Goal: Information Seeking & Learning: Learn about a topic

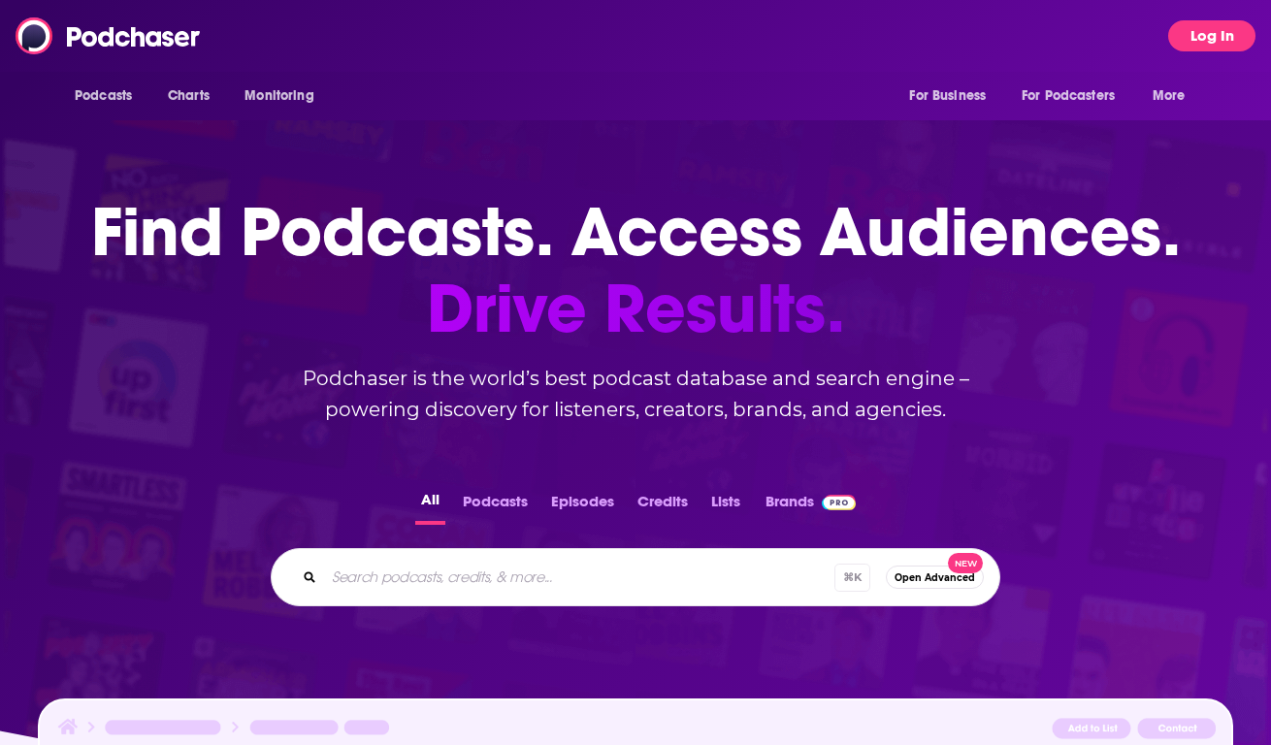
click at [1196, 43] on button "Log In" at bounding box center [1211, 35] width 87 height 31
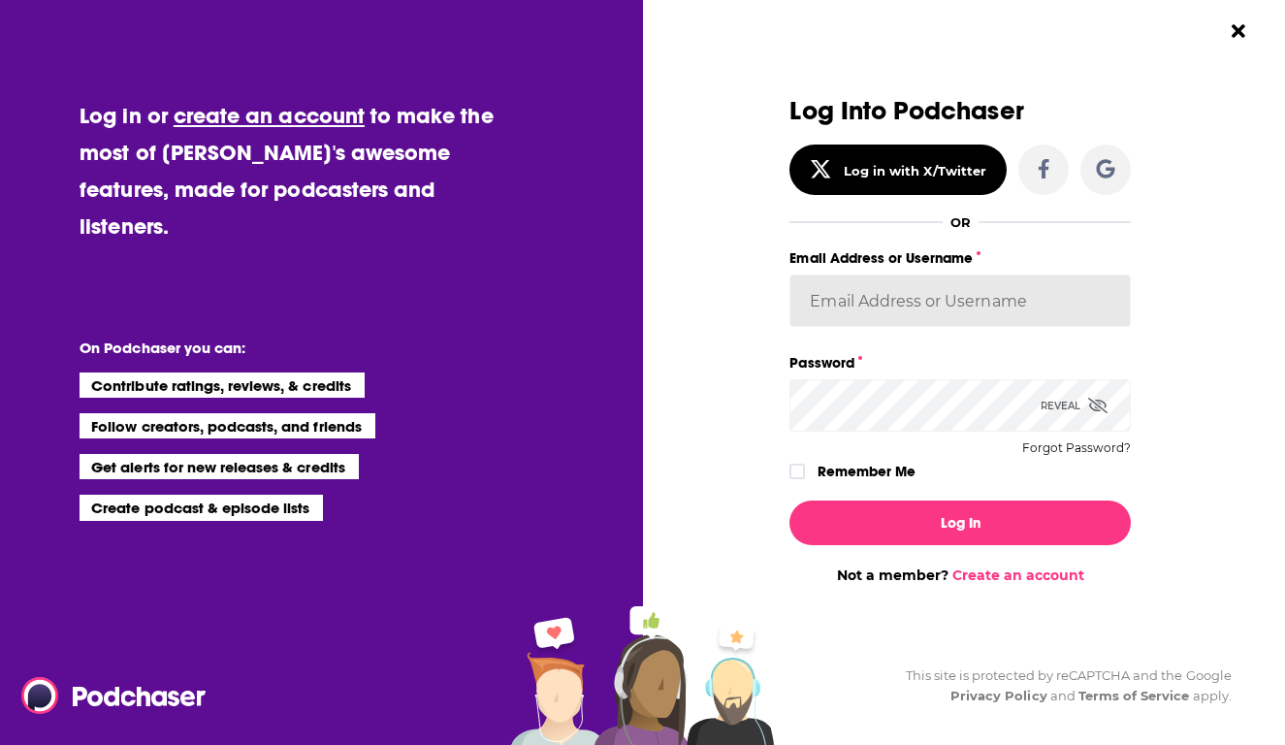
click at [985, 312] on input "Email Address or Username" at bounding box center [959, 300] width 341 height 52
type input "benlaurro"
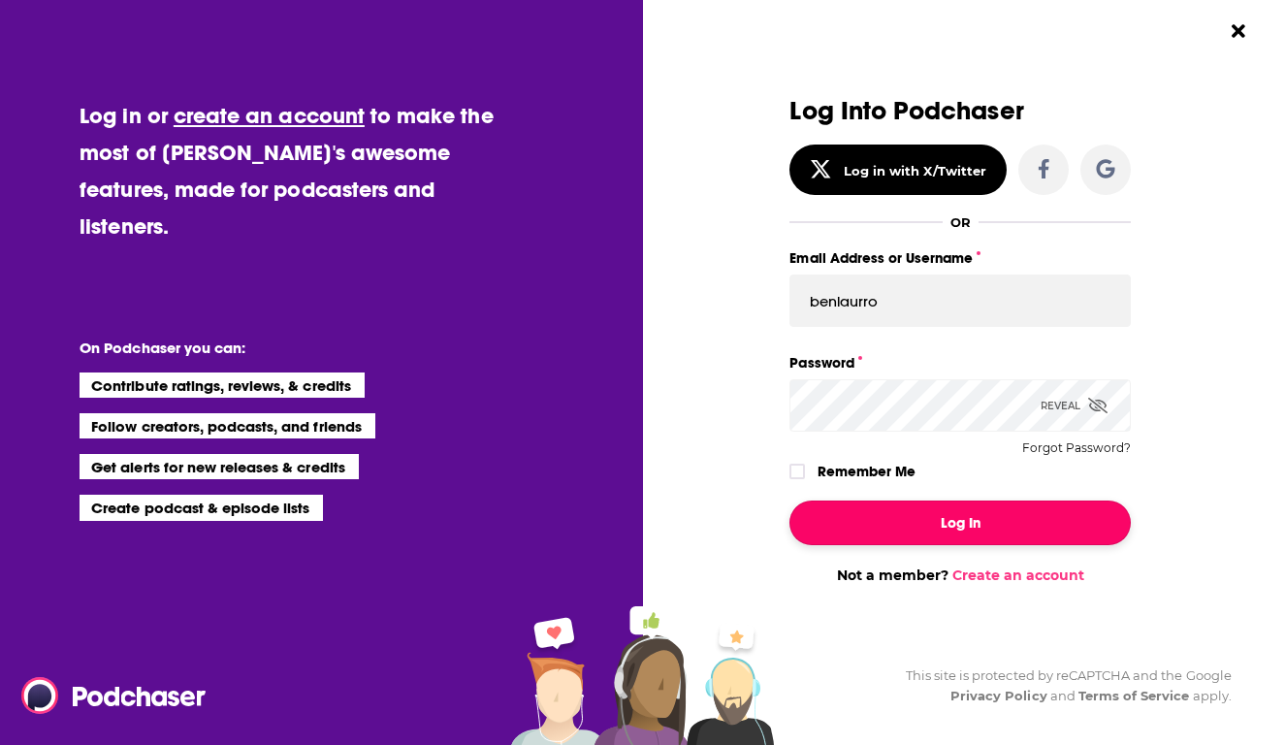
click at [973, 522] on button "Log In" at bounding box center [959, 522] width 341 height 45
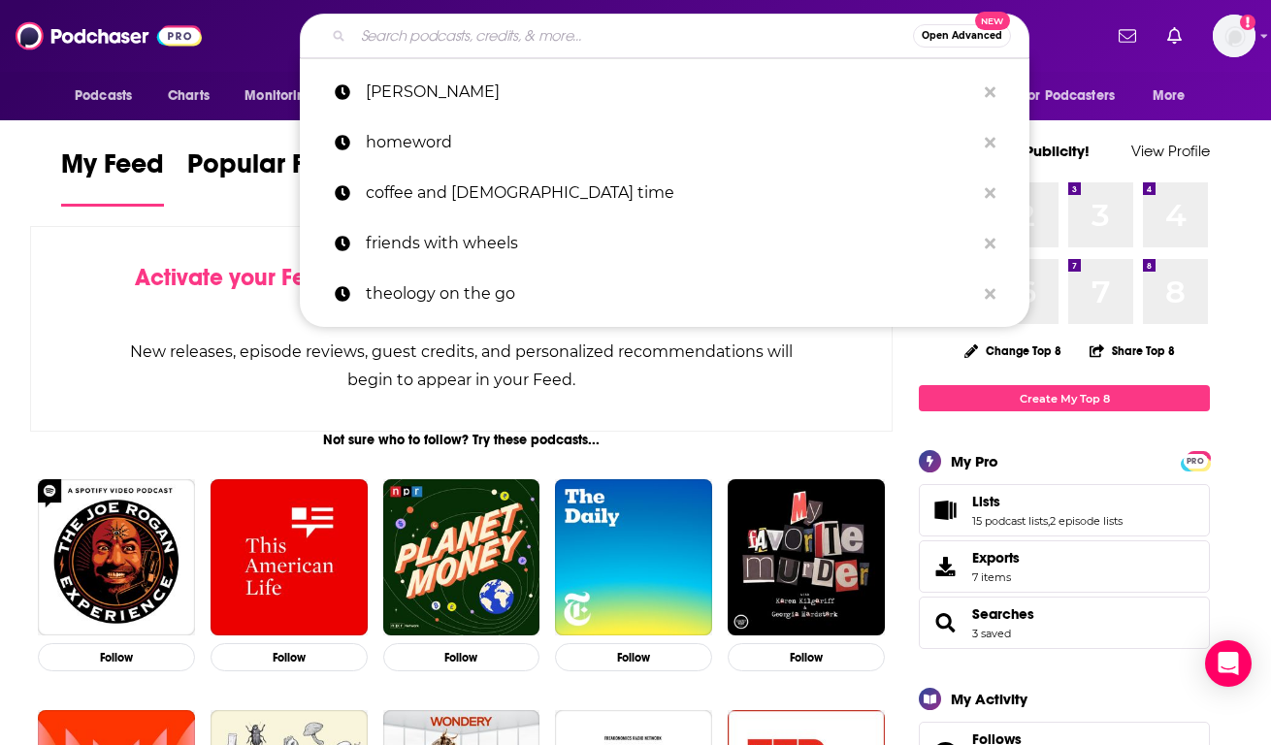
click at [620, 30] on input "Search podcasts, credits, & more..." at bounding box center [633, 35] width 560 height 31
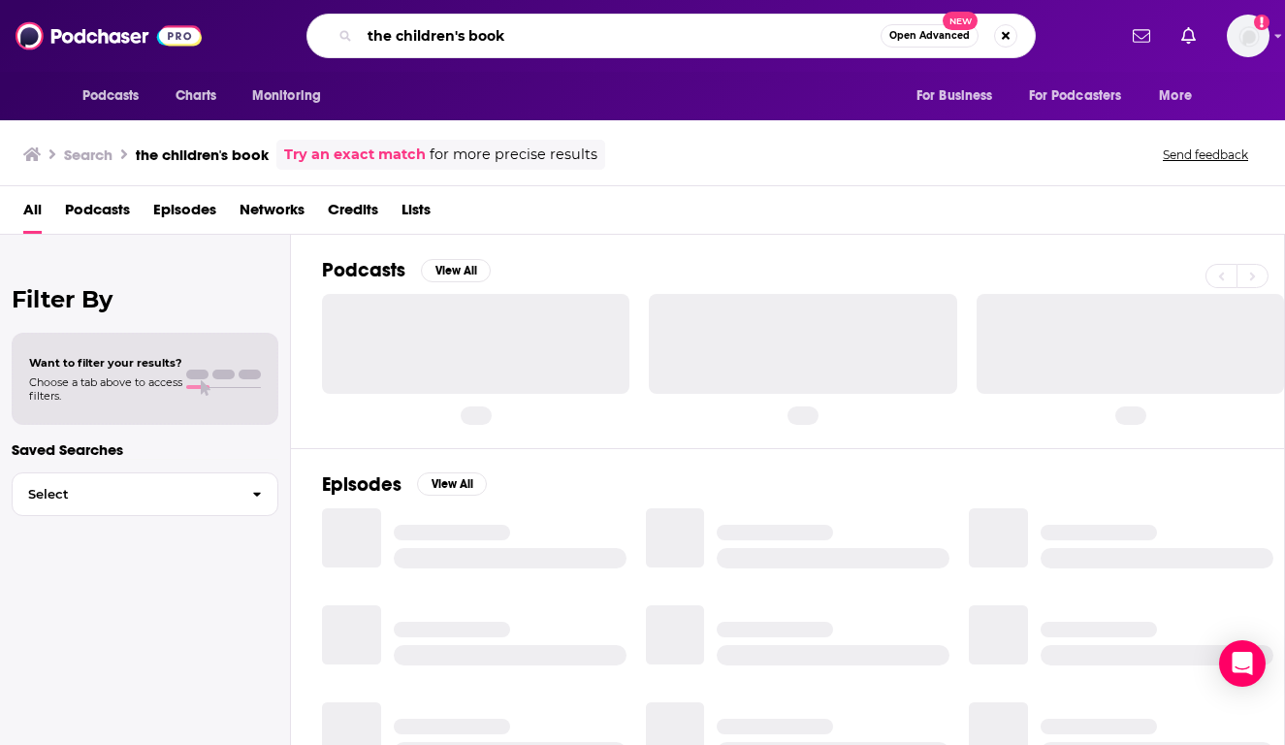
click at [563, 36] on input "the children's book" at bounding box center [620, 35] width 521 height 31
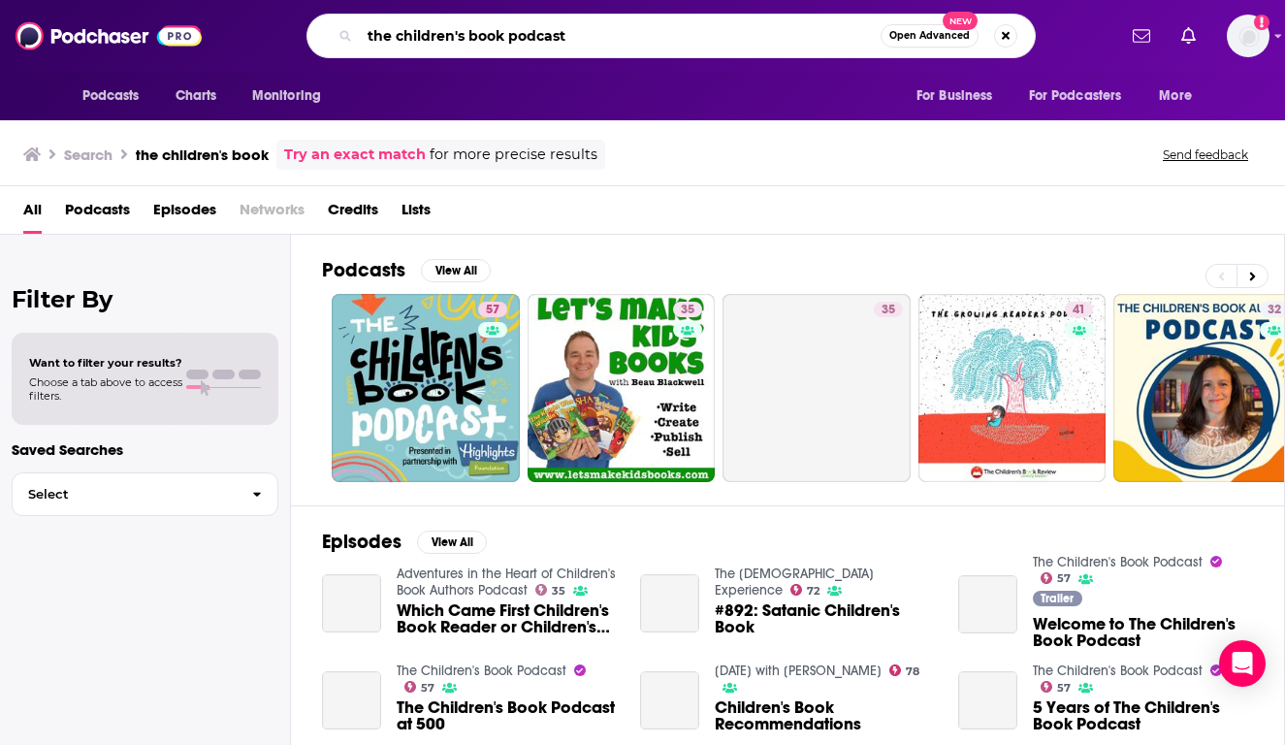
type input "the children's book podcast"
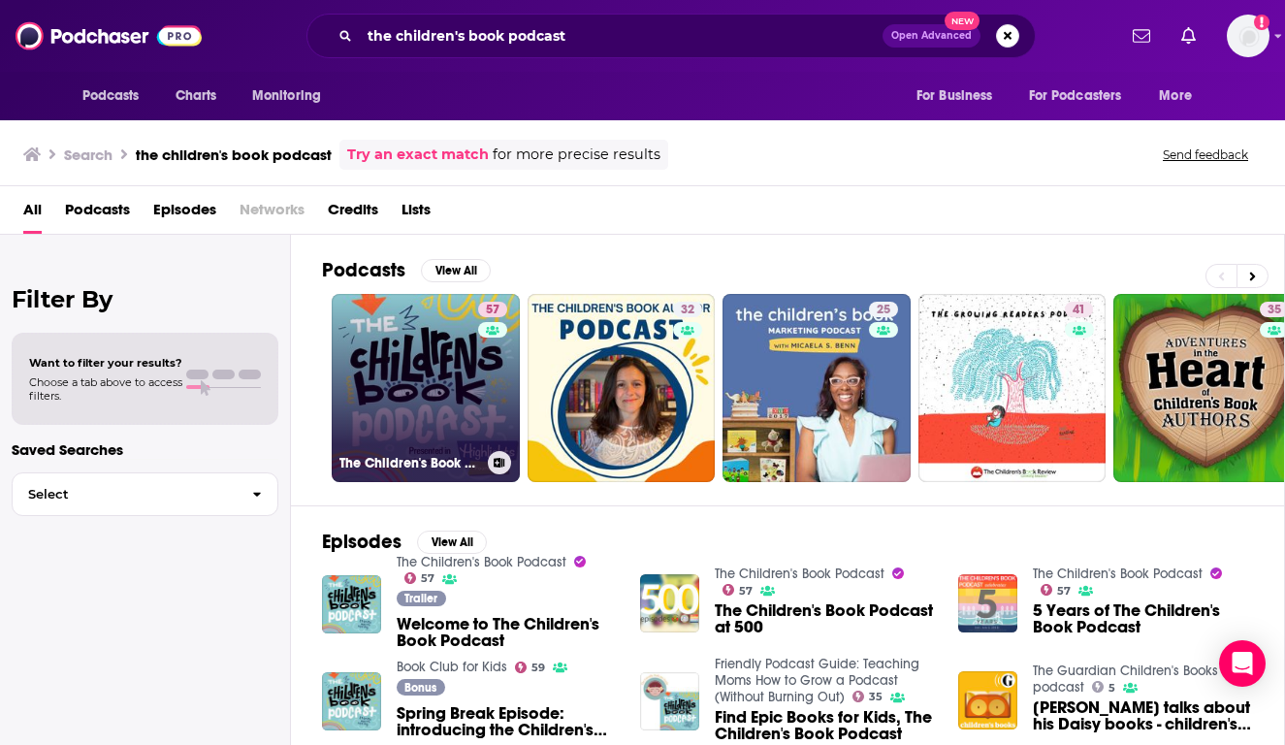
click at [427, 390] on link "57 The Children's Book Podcast" at bounding box center [426, 388] width 188 height 188
